Goal: Transaction & Acquisition: Subscribe to service/newsletter

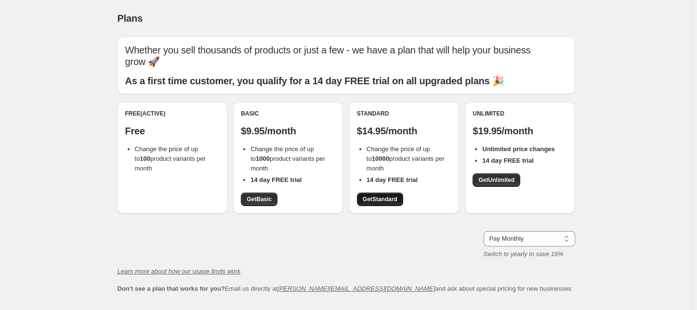
click at [396, 201] on span "Get Standard" at bounding box center [380, 200] width 35 height 8
